Goal: Information Seeking & Learning: Learn about a topic

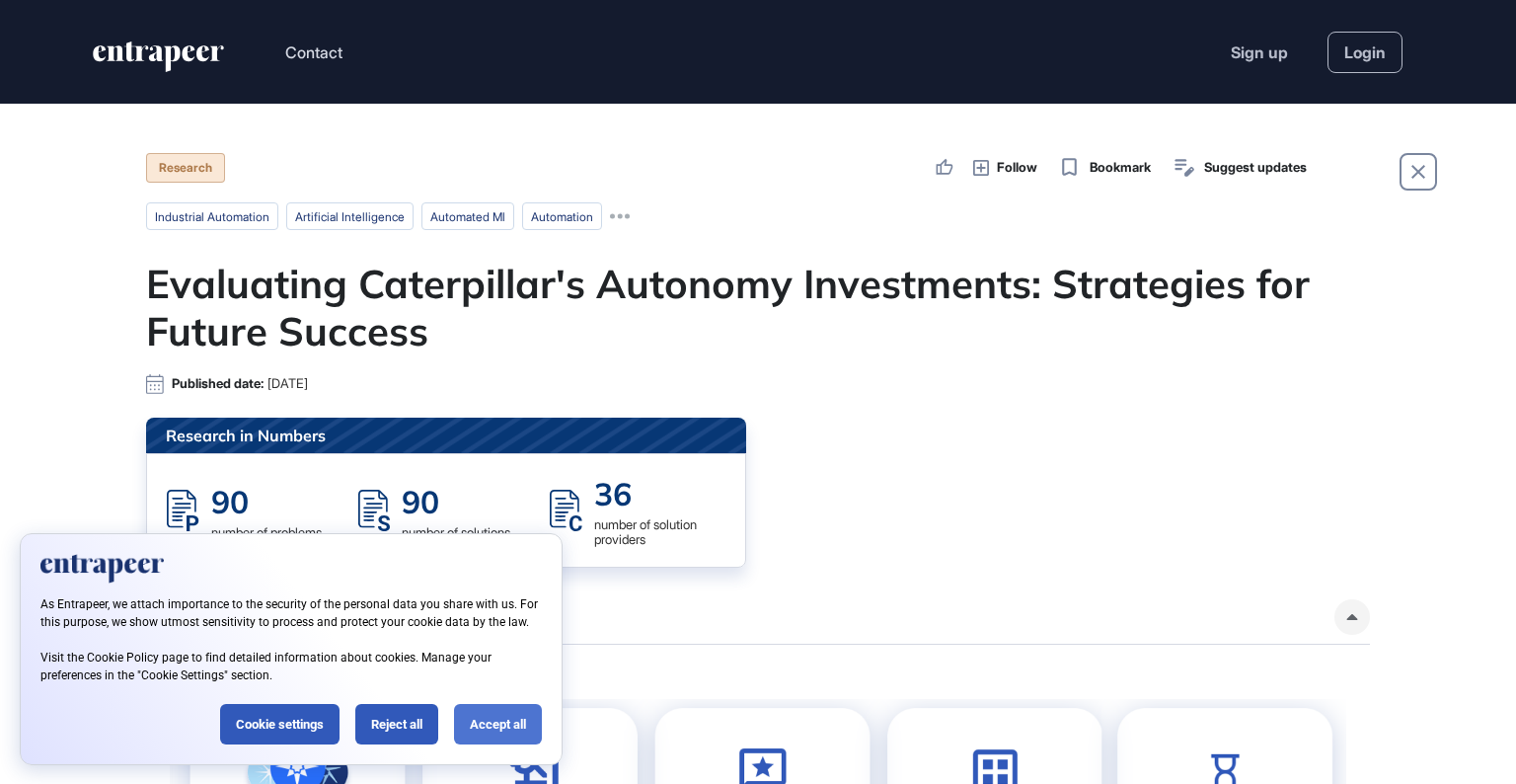
click at [518, 721] on div "Accept all" at bounding box center [498, 724] width 88 height 40
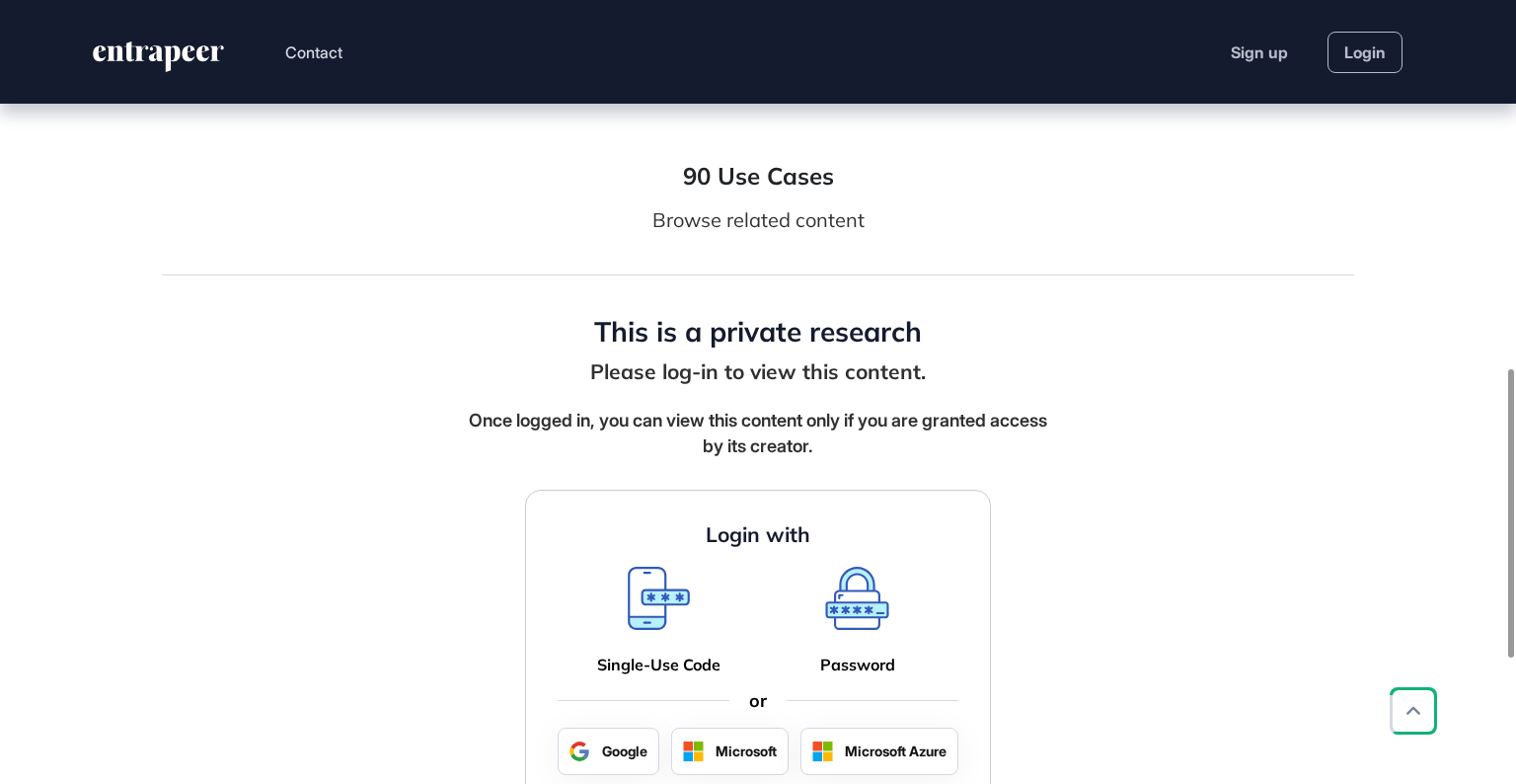
scroll to position [1040, 0]
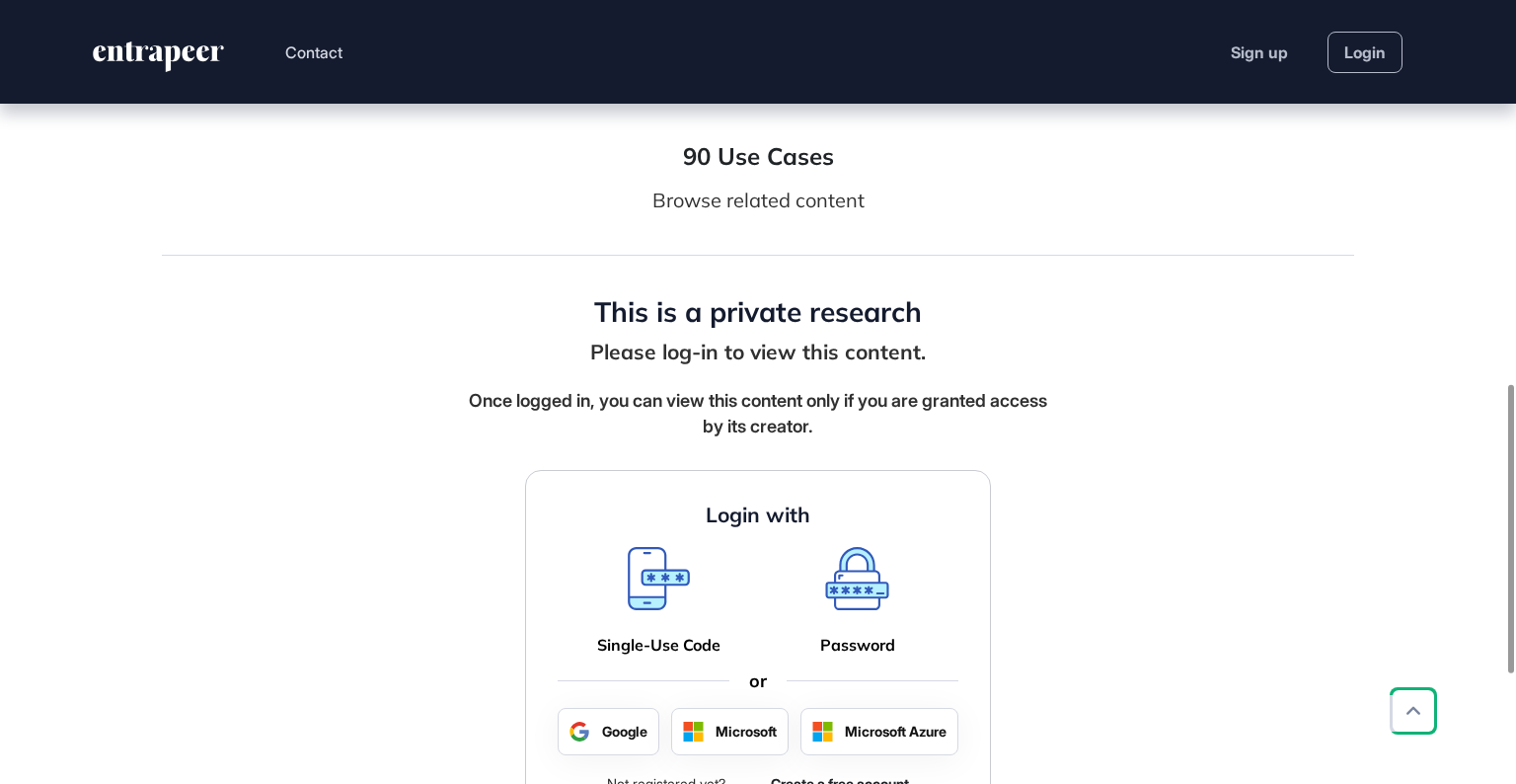
click at [850, 600] on icon at bounding box center [857, 579] width 64 height 63
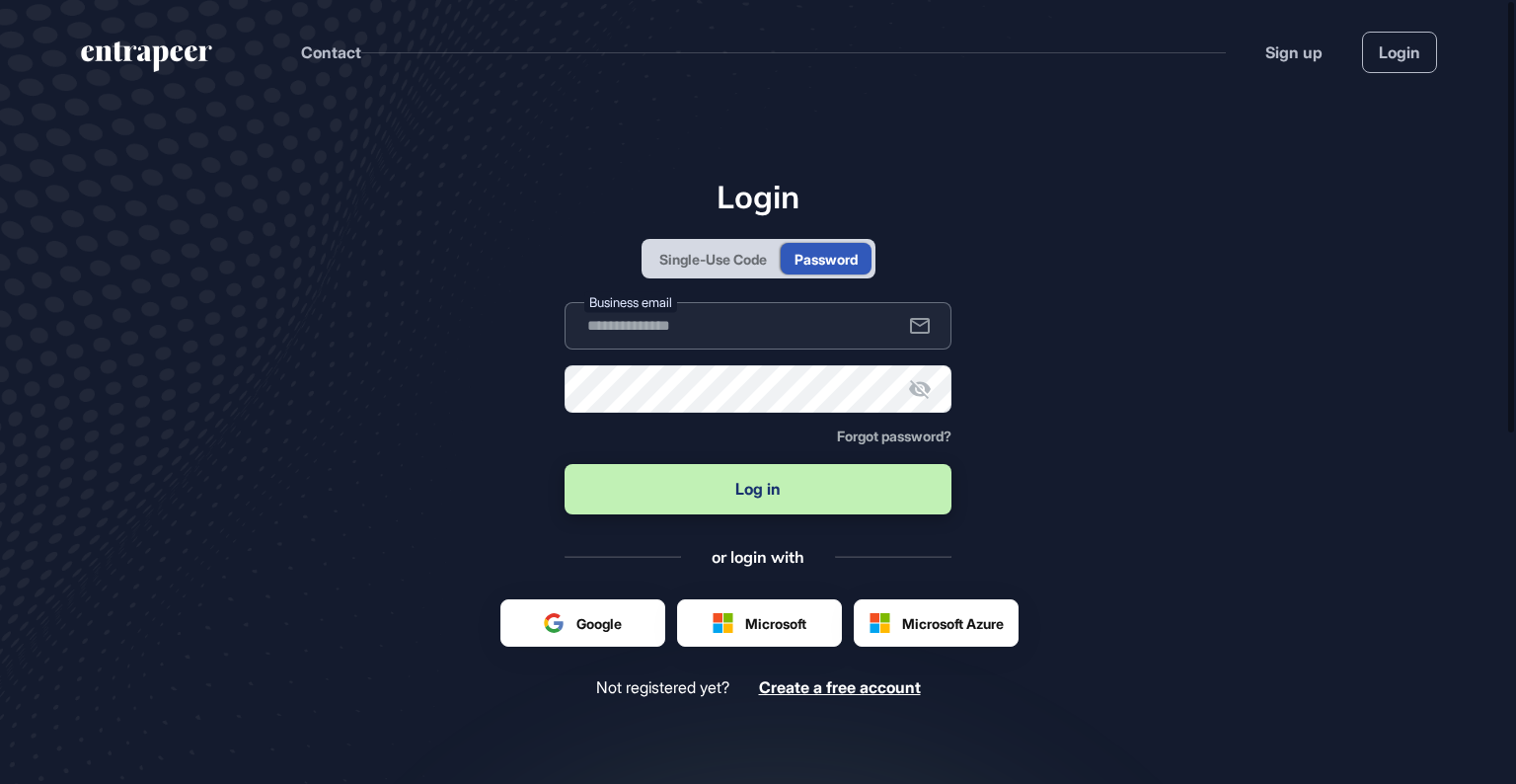
click at [692, 312] on input "text" at bounding box center [758, 326] width 387 height 47
type input "**********"
click at [729, 482] on button "Log in" at bounding box center [758, 489] width 387 height 50
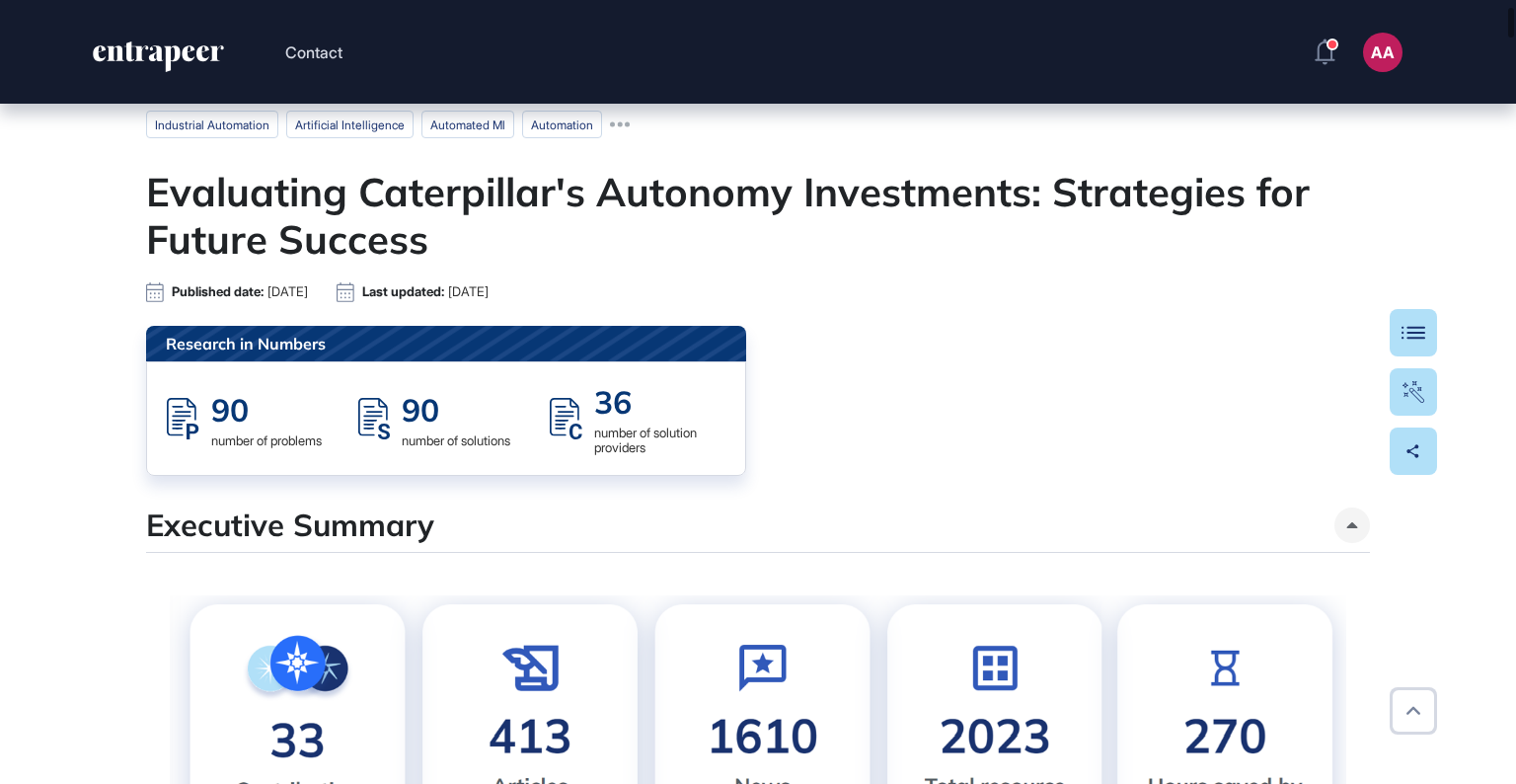
scroll to position [300, 0]
